Goal: Information Seeking & Learning: Understand process/instructions

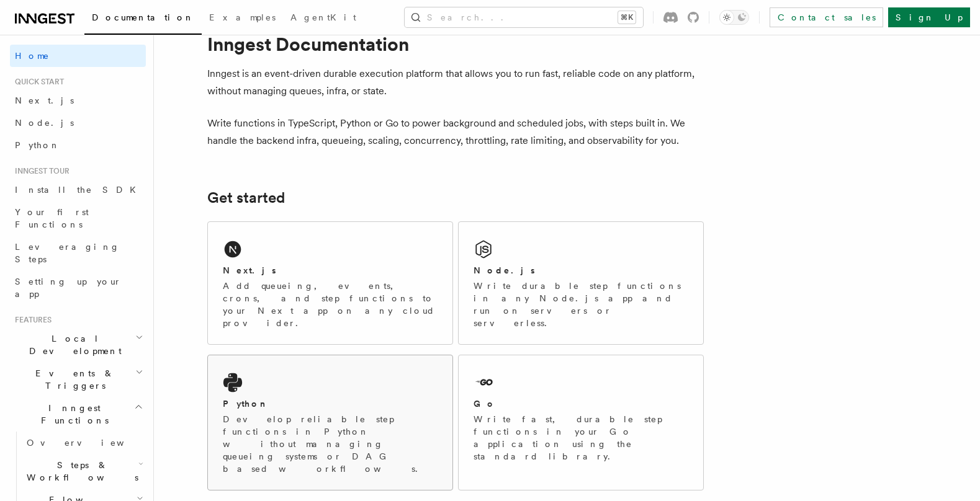
scroll to position [35, 0]
click at [328, 264] on div "Next.js Add queueing, events, crons, and step functions to your Next app on any…" at bounding box center [330, 284] width 244 height 122
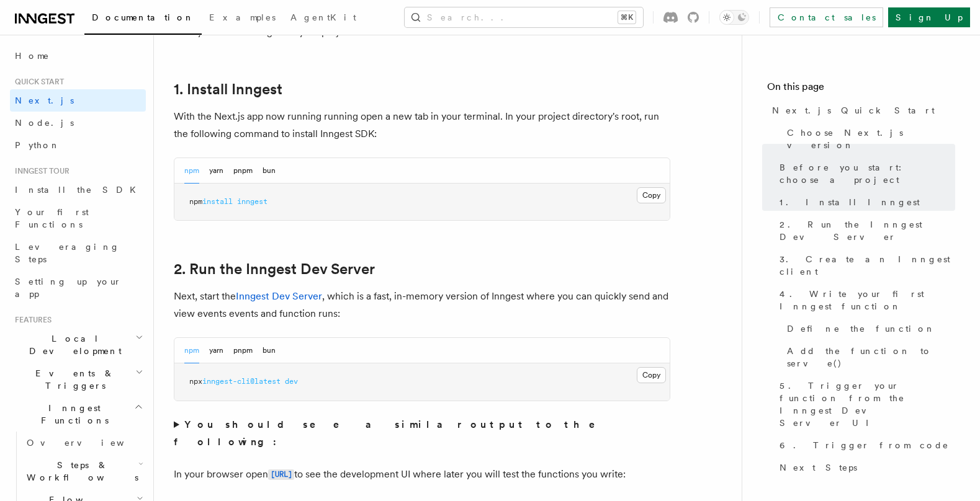
scroll to position [661, 0]
click at [649, 378] on button "Copy Copied" at bounding box center [651, 375] width 29 height 16
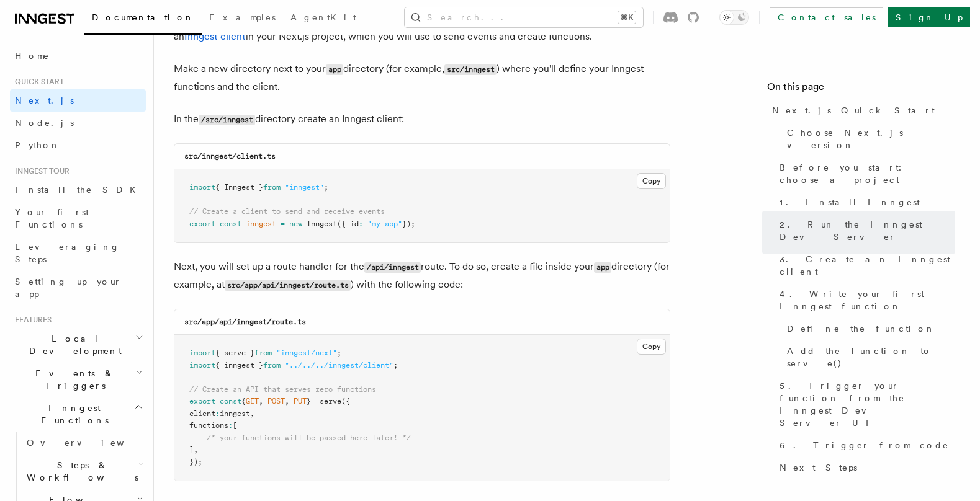
scroll to position [1497, 0]
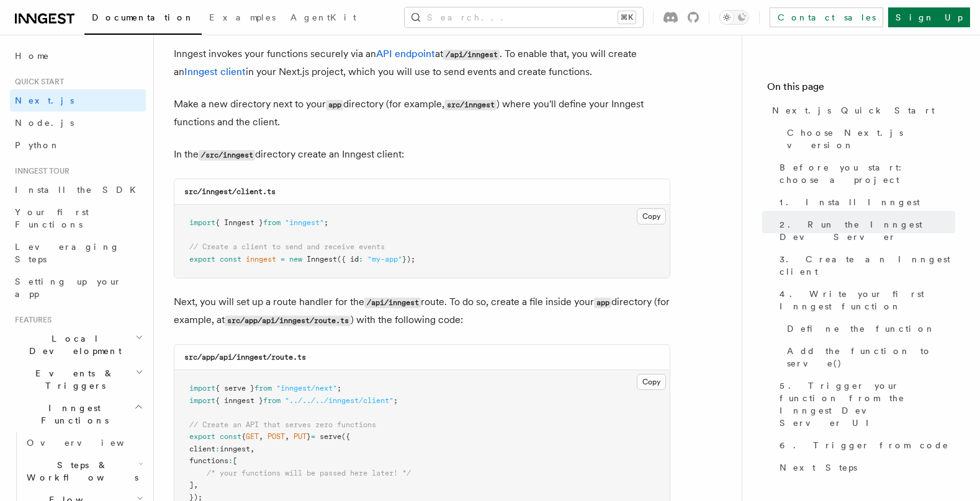
click at [645, 221] on button "Copy Copied" at bounding box center [651, 216] width 29 height 16
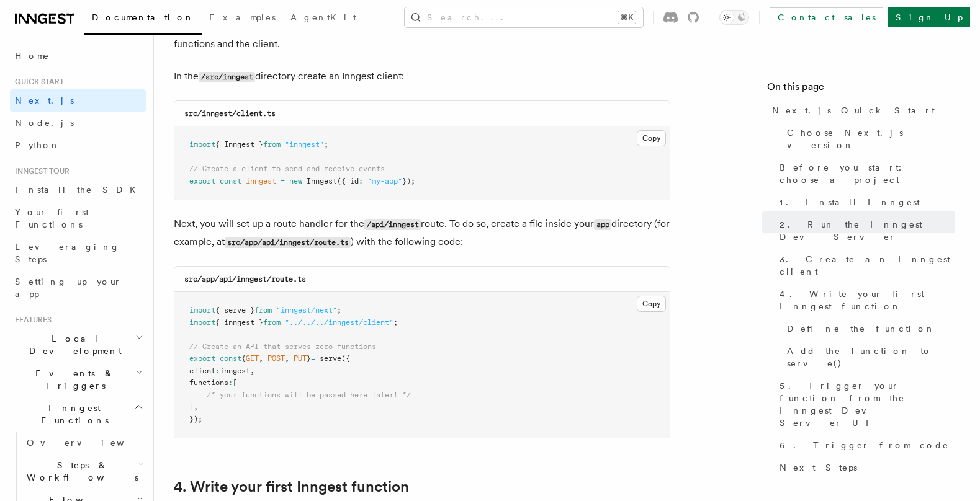
scroll to position [1586, 0]
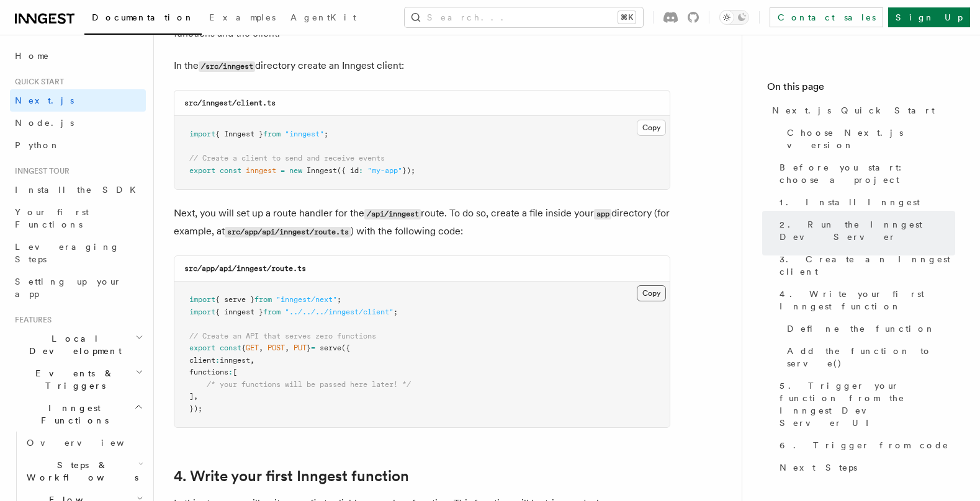
click at [654, 295] on button "Copy Copied" at bounding box center [651, 293] width 29 height 16
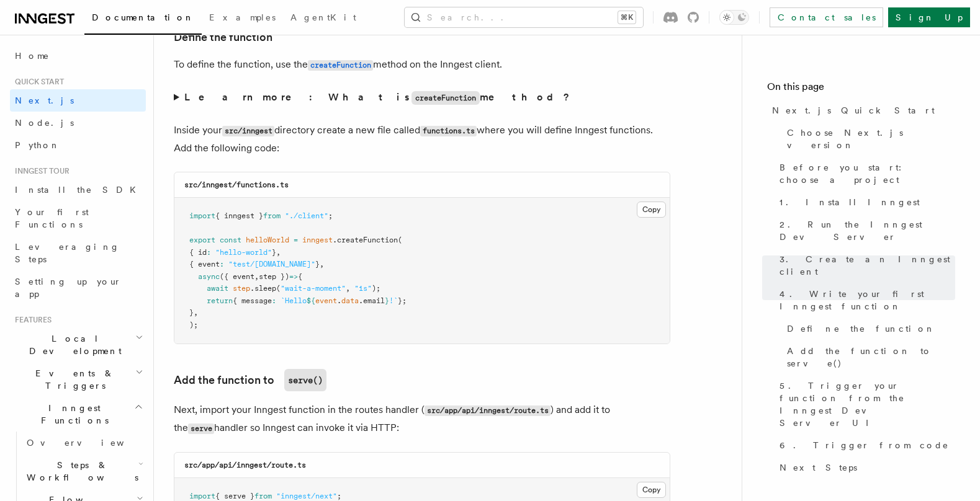
scroll to position [2121, 0]
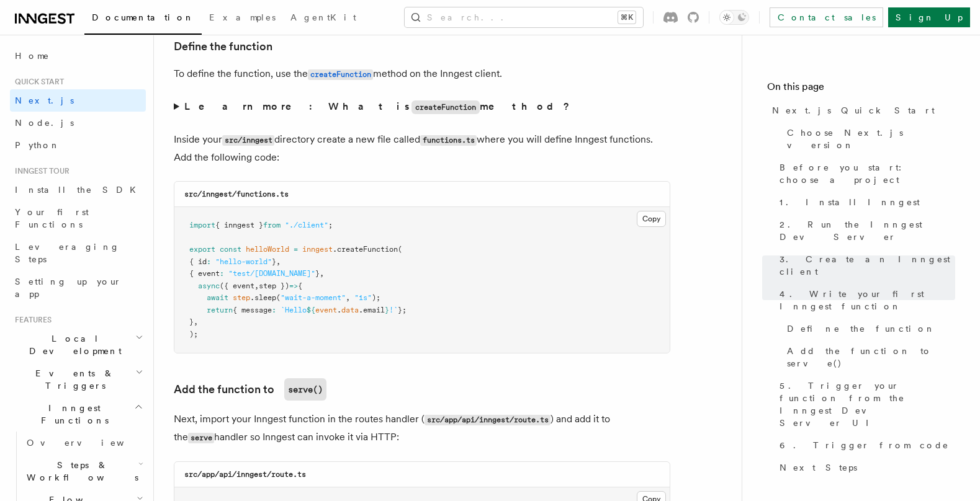
click at [586, 249] on pre "import { inngest } from "./client" ; export const helloWorld = inngest .createF…" at bounding box center [421, 280] width 495 height 146
click at [643, 221] on button "Copy Copied" at bounding box center [651, 219] width 29 height 16
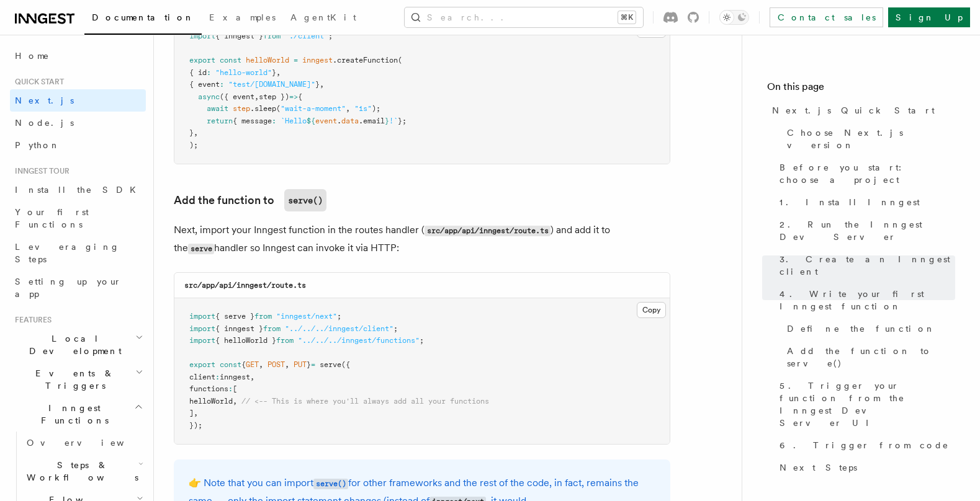
scroll to position [2313, 0]
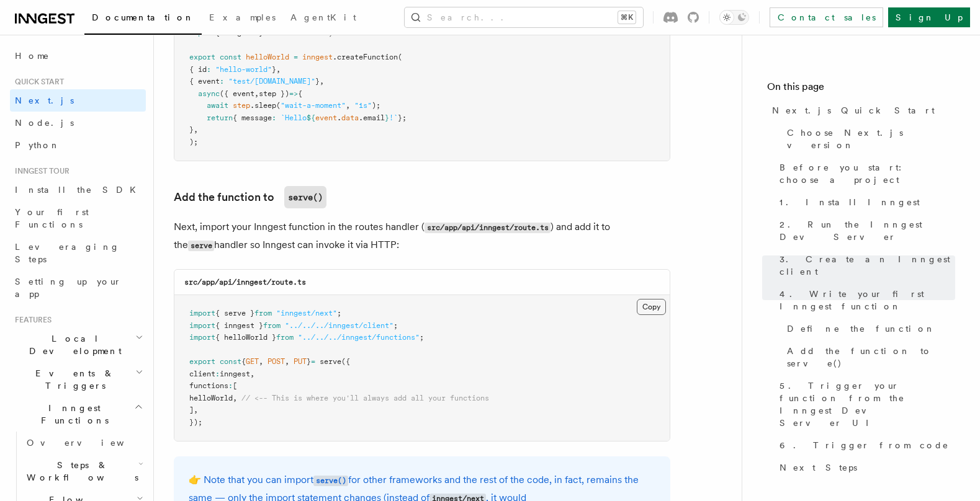
click at [651, 314] on button "Copy Copied" at bounding box center [651, 307] width 29 height 16
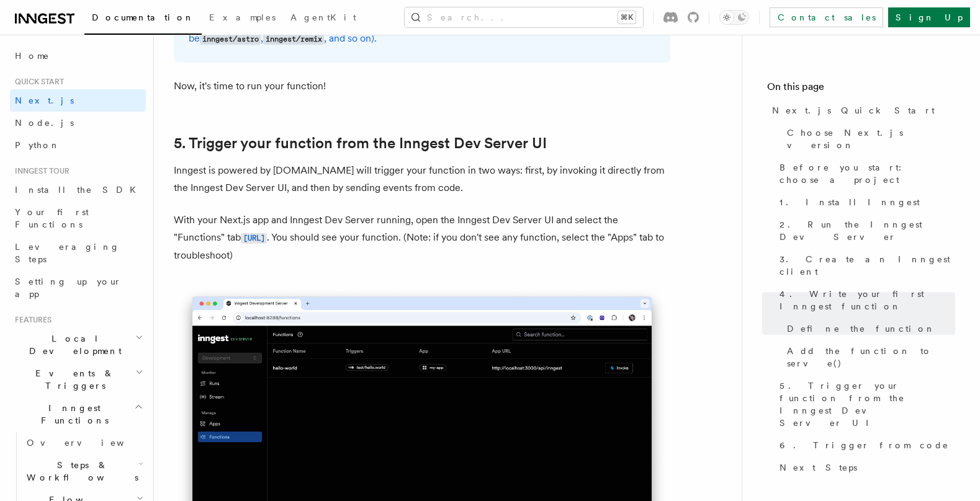
scroll to position [2570, 0]
